Goal: Communication & Community: Ask a question

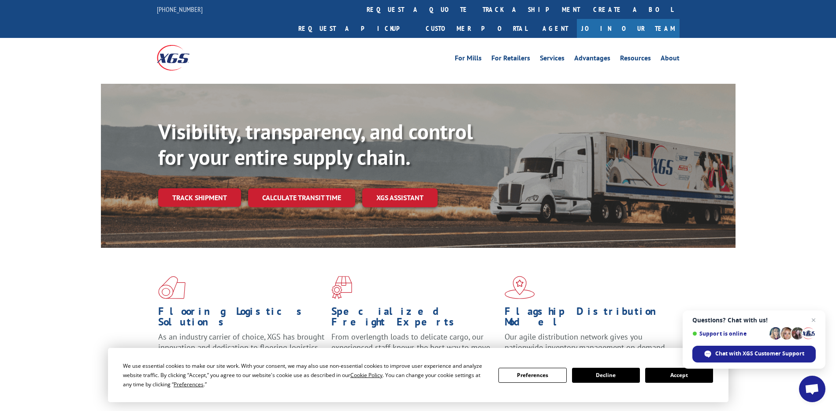
click at [685, 374] on button "Accept" at bounding box center [679, 374] width 68 height 15
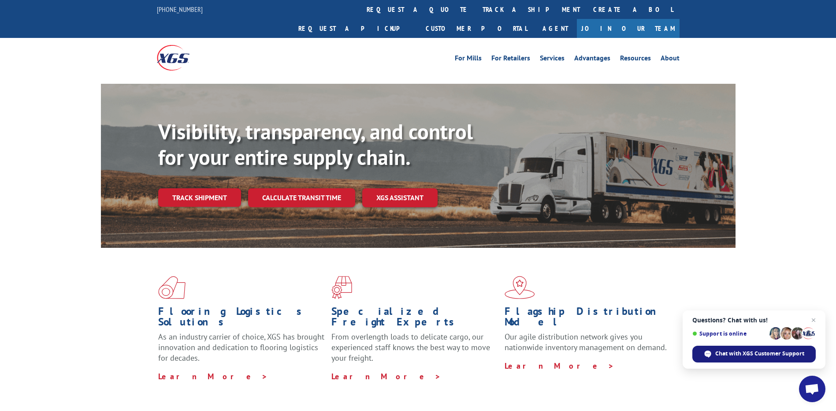
click at [745, 357] on span "Chat with XGS Customer Support" at bounding box center [759, 353] width 89 height 8
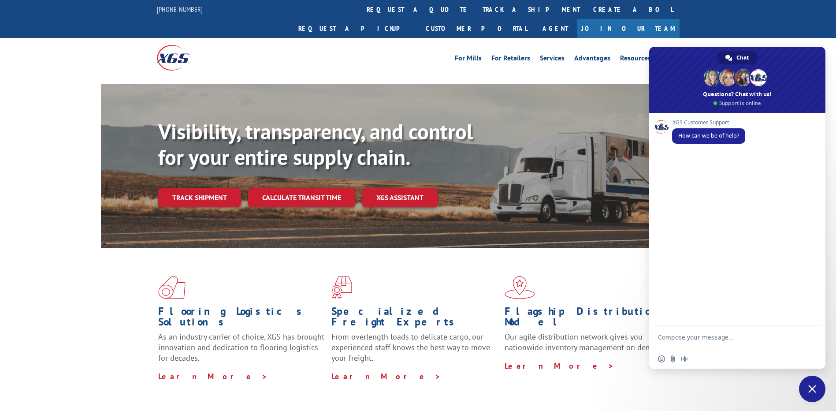
click at [712, 337] on textarea "Compose your message..." at bounding box center [727, 341] width 139 height 16
type textarea "i needec to gtrack a shippmengt"
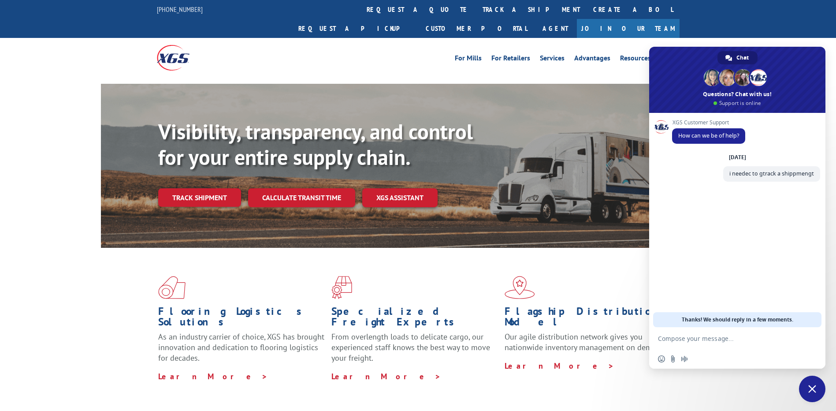
click at [705, 338] on textarea "Compose your message..." at bounding box center [727, 338] width 139 height 8
paste textarea "531220047"
type textarea "531220047"
click at [476, 5] on link "track a shipment" at bounding box center [531, 9] width 111 height 19
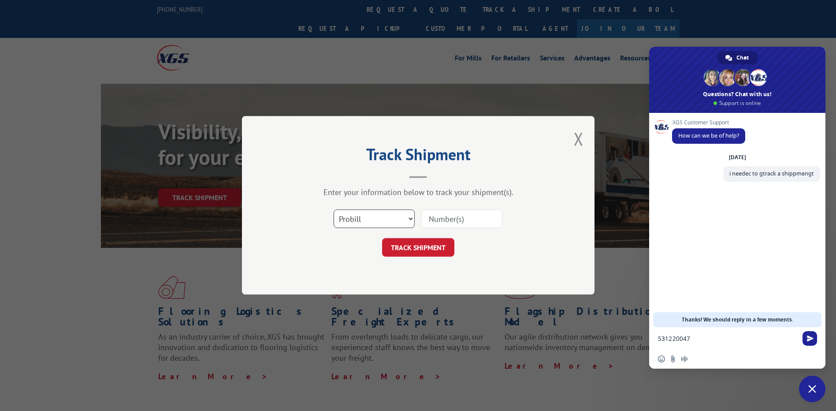
click at [409, 219] on select "Select category... Probill BOL PO" at bounding box center [374, 219] width 81 height 19
select select "po"
click at [334, 210] on select "Select category... Probill BOL PO" at bounding box center [374, 219] width 81 height 19
click at [409, 220] on select "Select category... Probill BOL PO" at bounding box center [374, 219] width 81 height 19
click at [577, 141] on button "Close modal" at bounding box center [579, 138] width 10 height 23
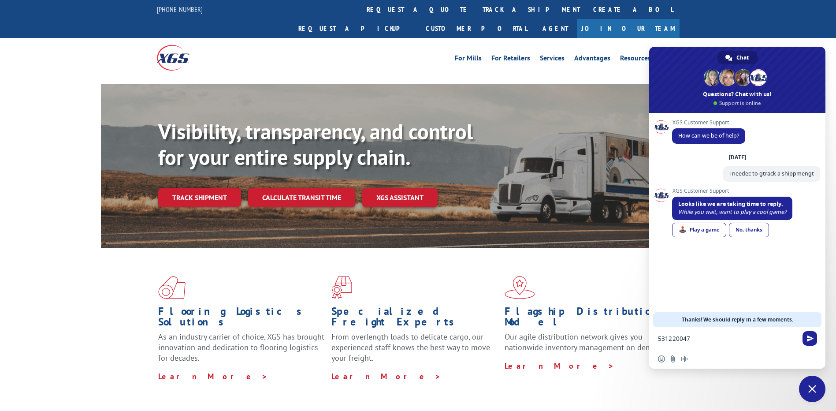
click at [723, 257] on div "XGS Customer Support How can we be of help? [DATE] i needec to gtrack a shippme…" at bounding box center [746, 191] width 148 height 145
click at [817, 389] on span "Close chat" at bounding box center [812, 388] width 26 height 26
